Goal: Browse casually

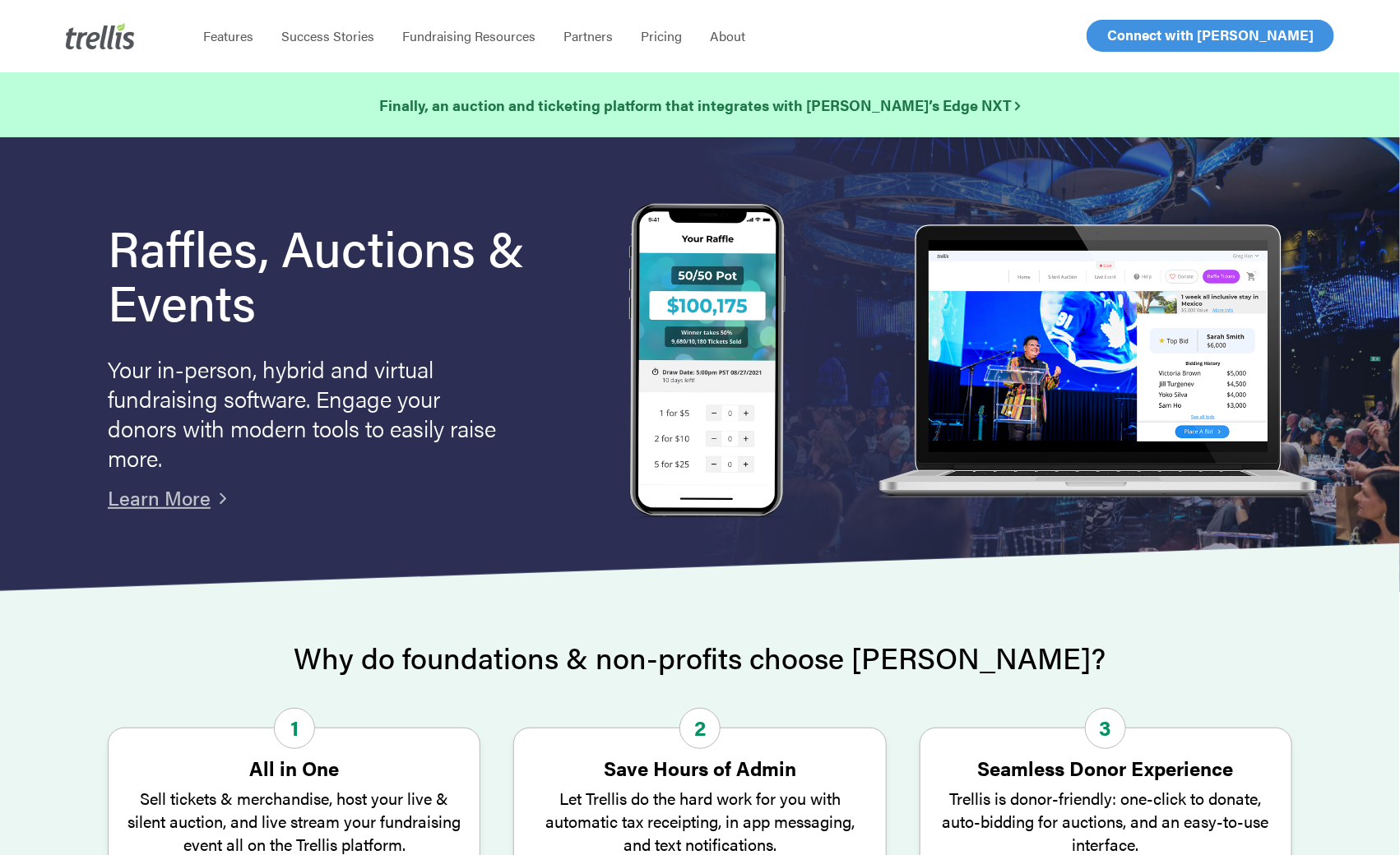
click at [1109, 39] on span "Log In" at bounding box center [1125, 34] width 39 height 19
